Goal: Communication & Community: Connect with others

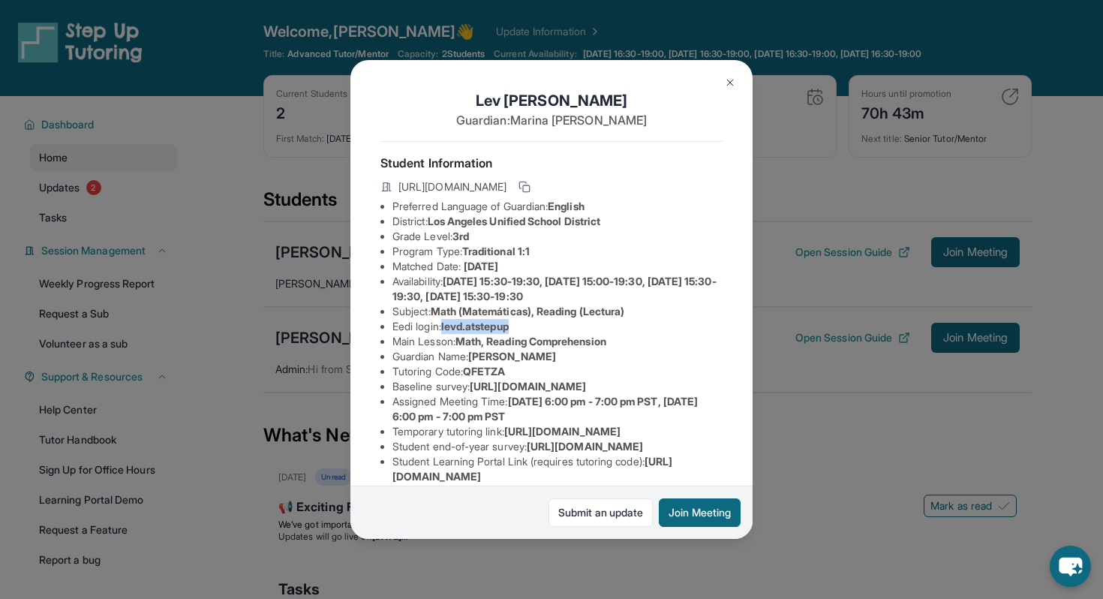
click at [729, 71] on button at bounding box center [730, 83] width 30 height 30
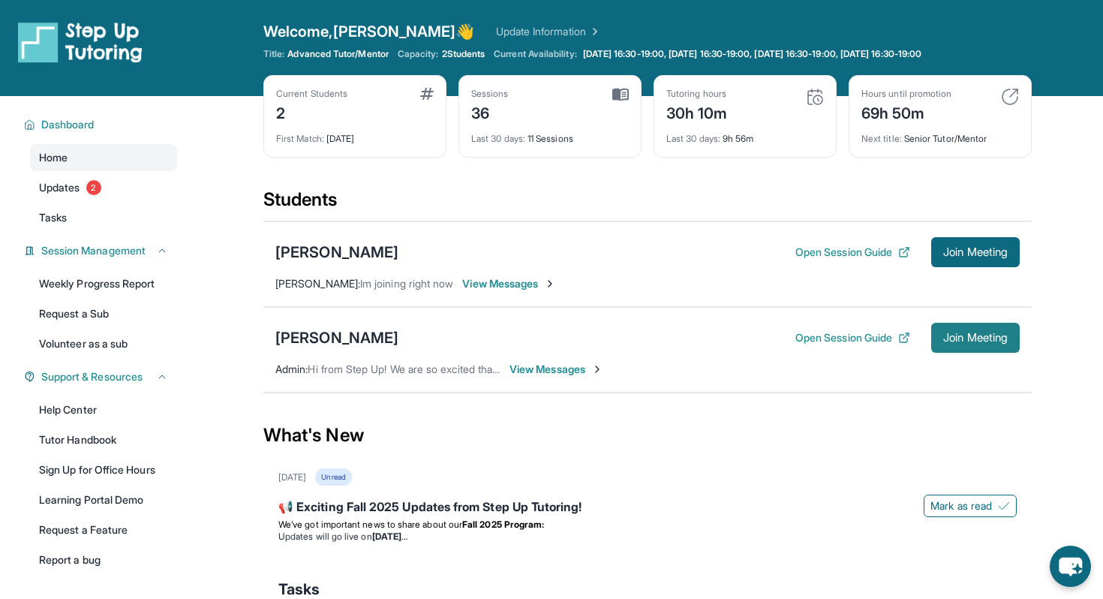
click at [955, 337] on span "Join Meeting" at bounding box center [975, 337] width 65 height 9
click at [959, 319] on div "Charon Yu Open Session Guide Join Meeting Admin : Hi from Step Up! We are so ex…" at bounding box center [647, 350] width 768 height 86
click at [959, 333] on span "Join Meeting" at bounding box center [975, 337] width 65 height 9
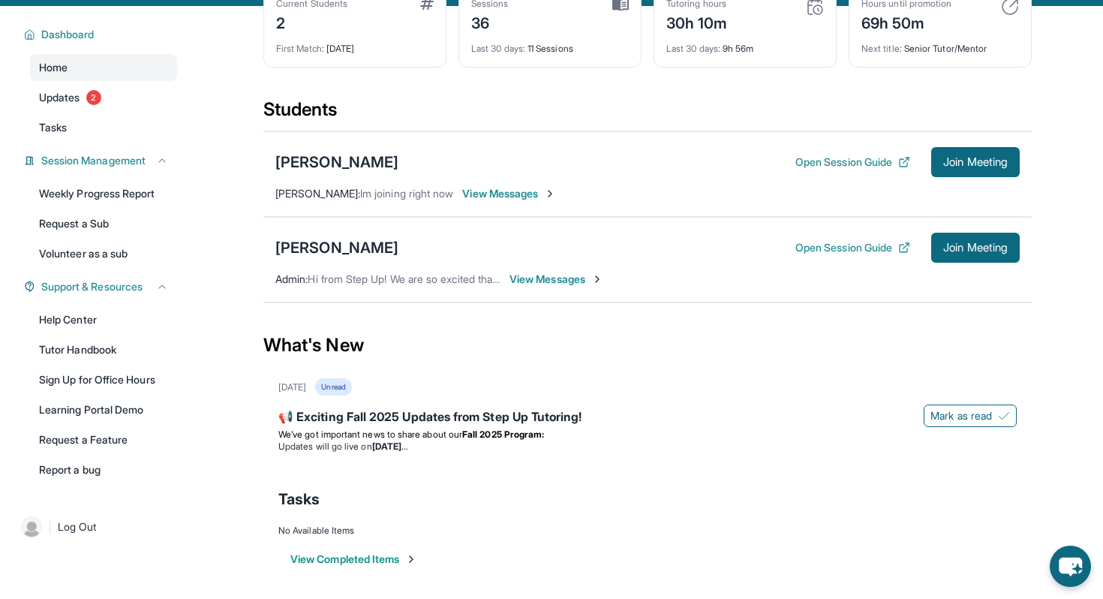
scroll to position [96, 0]
